Goal: Information Seeking & Learning: Learn about a topic

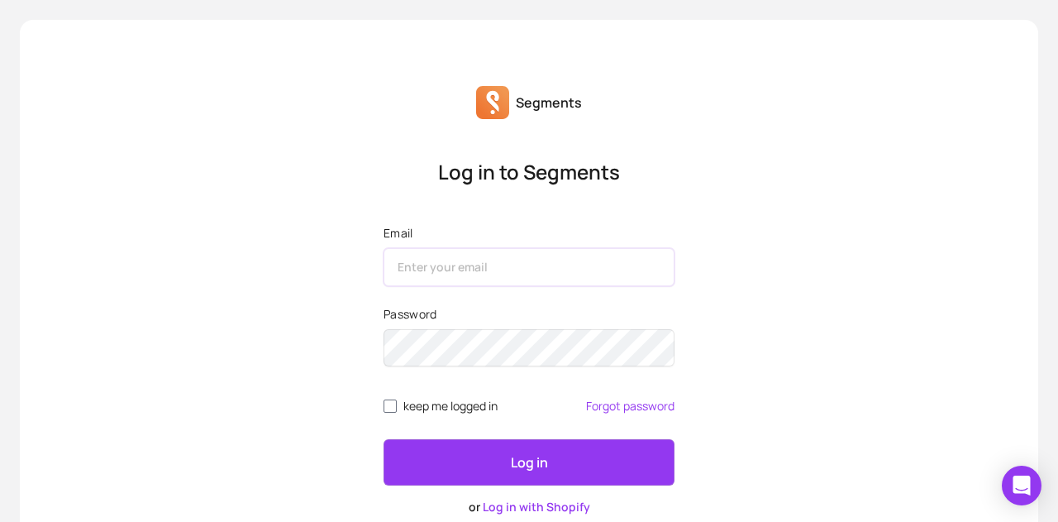
type input "[EMAIL_ADDRESS][DOMAIN_NAME]"
click at [534, 466] on p "Log in" at bounding box center [529, 462] width 37 height 20
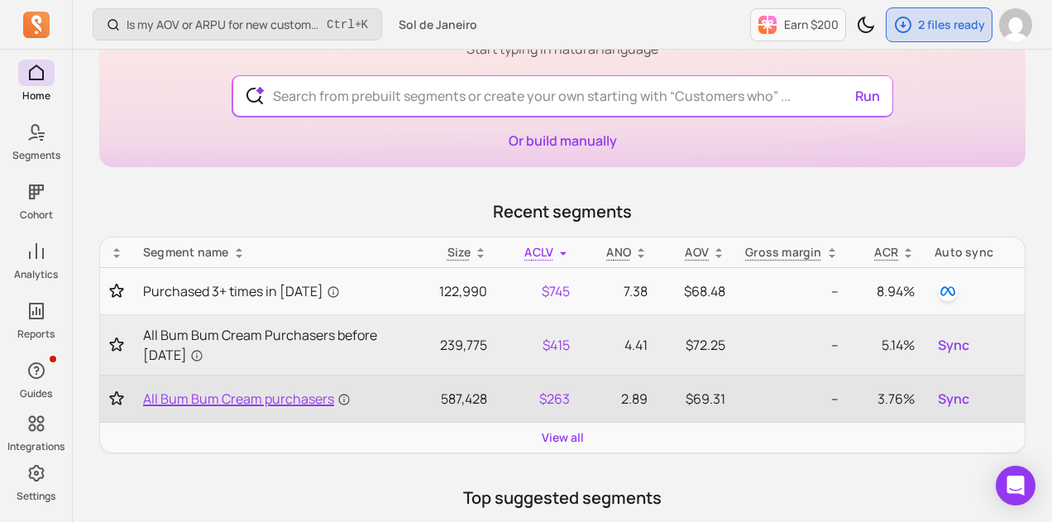
scroll to position [123, 0]
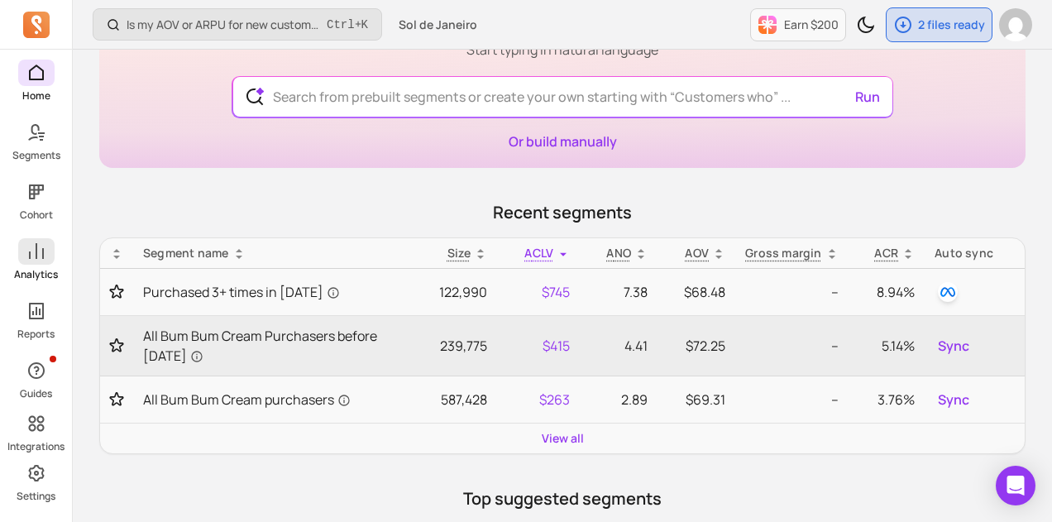
click at [28, 257] on icon at bounding box center [36, 251] width 20 height 20
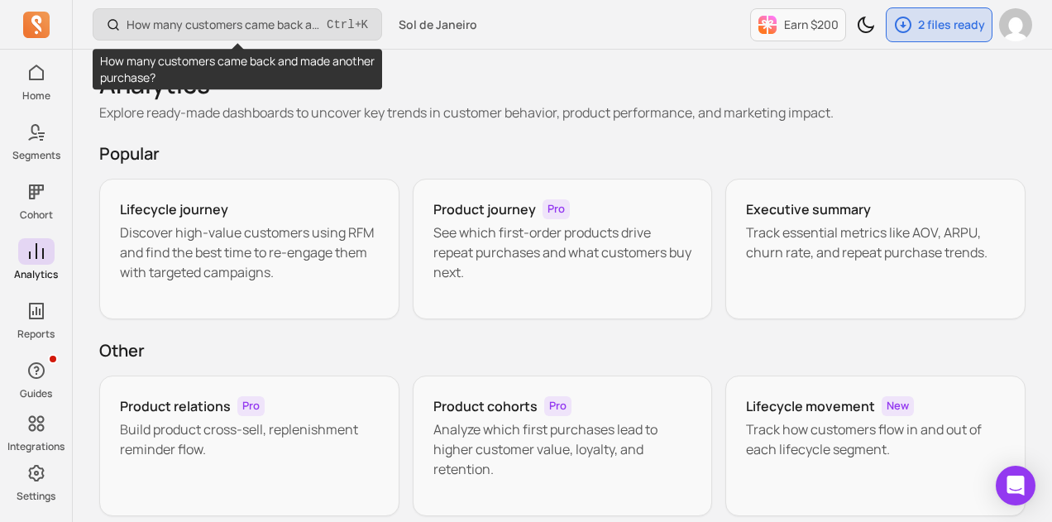
click at [194, 30] on p "How many customers came back and made another purchase?" at bounding box center [223, 25] width 193 height 17
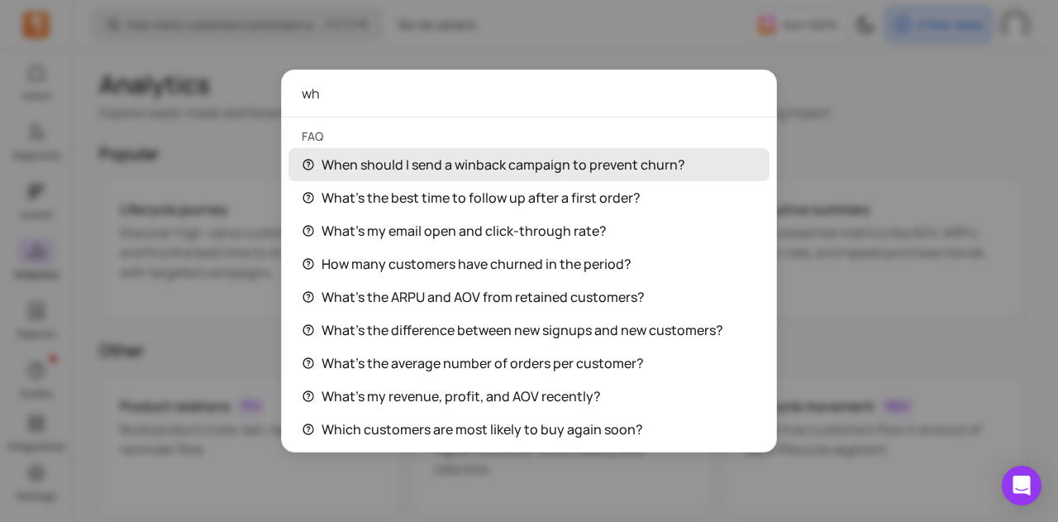
type input "w"
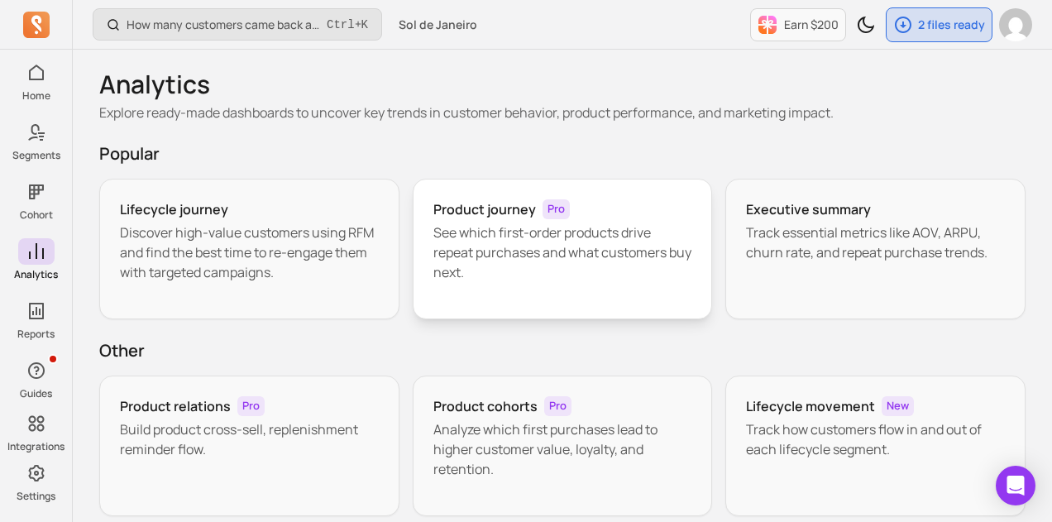
click at [511, 285] on div "Product journey Pro See which first-order products drive repeat purchases and w…" at bounding box center [563, 249] width 300 height 141
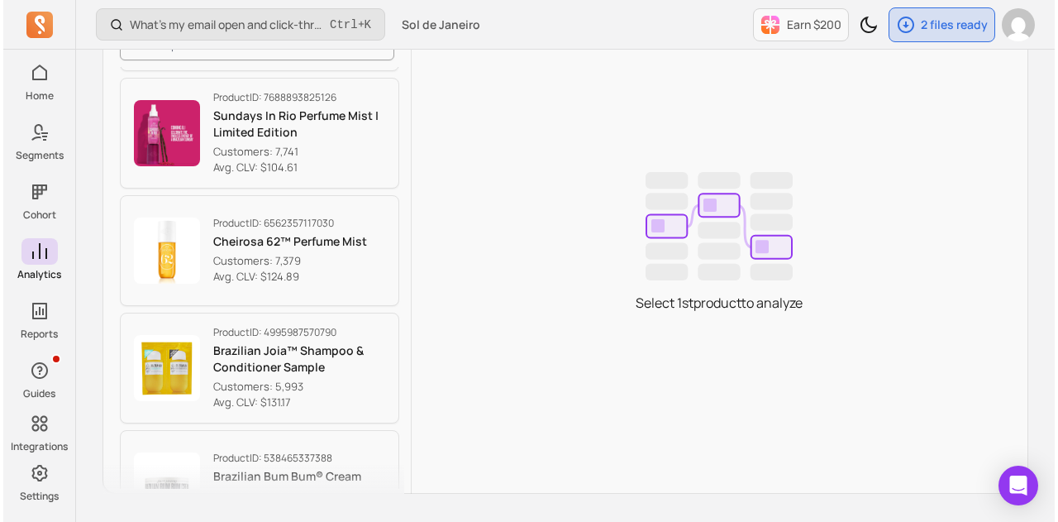
scroll to position [669, 0]
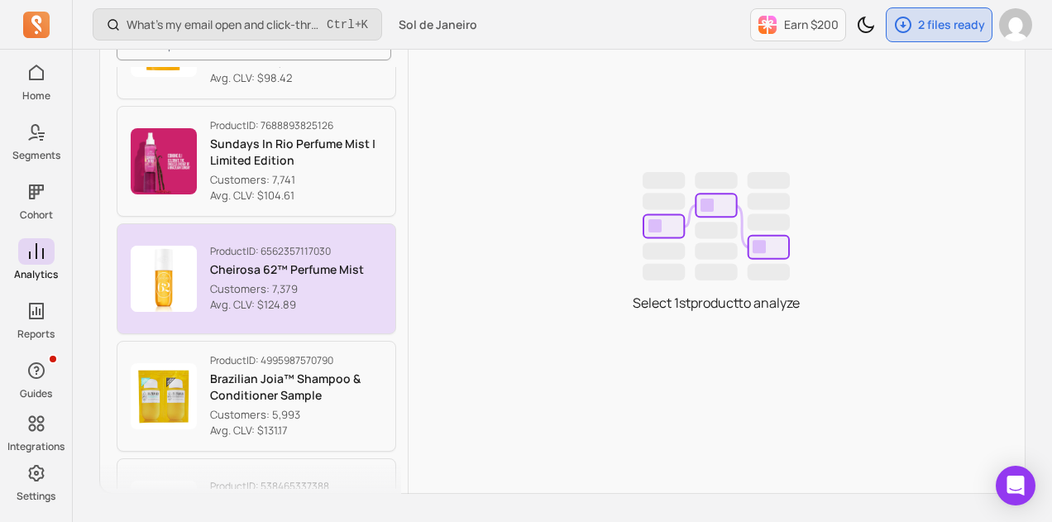
click at [322, 275] on div "Product ID: 6562357117030 Cheirosa 62™ Perfume Mist Customers: 7,379 Avg. CLV: …" at bounding box center [287, 279] width 154 height 69
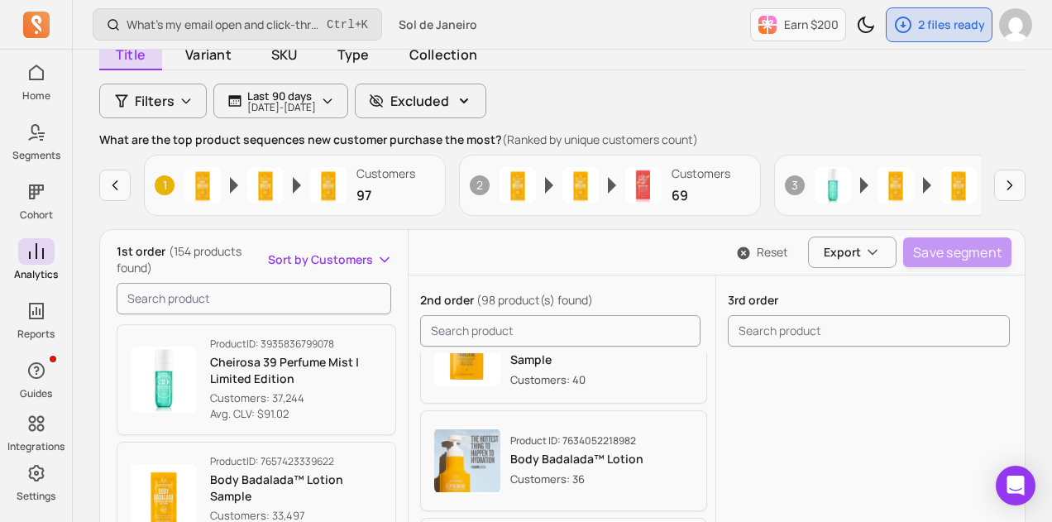
scroll to position [165, 0]
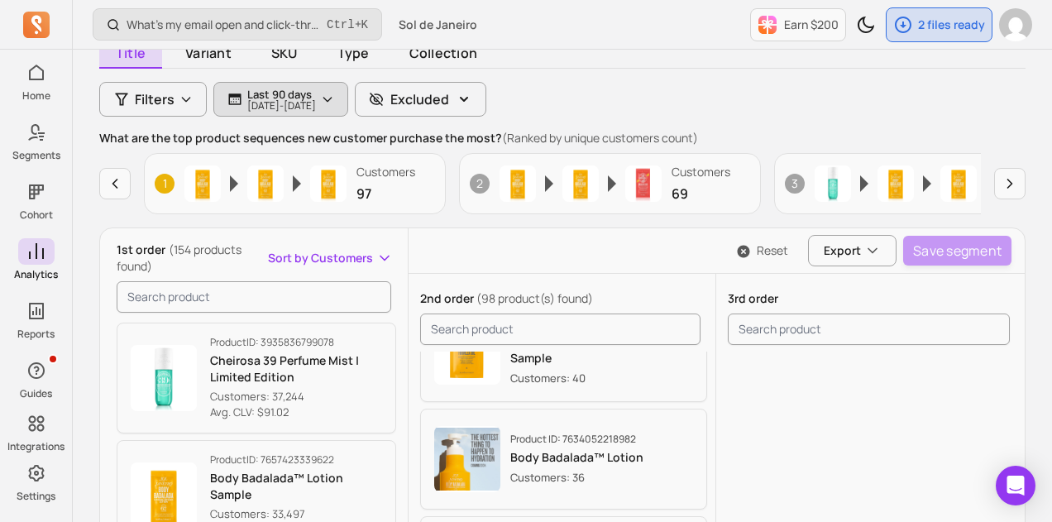
click at [316, 88] on p "Last 90 days" at bounding box center [281, 94] width 69 height 13
